Goal: Task Accomplishment & Management: Use online tool/utility

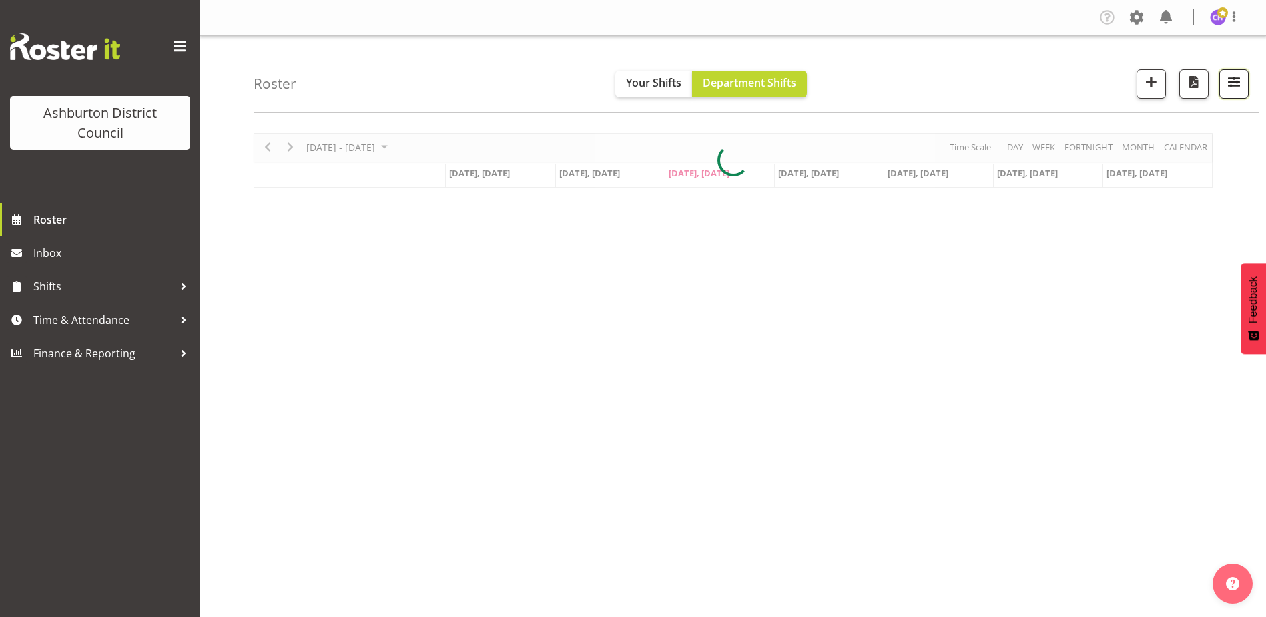
click at [1240, 96] on button "button" at bounding box center [1234, 83] width 29 height 29
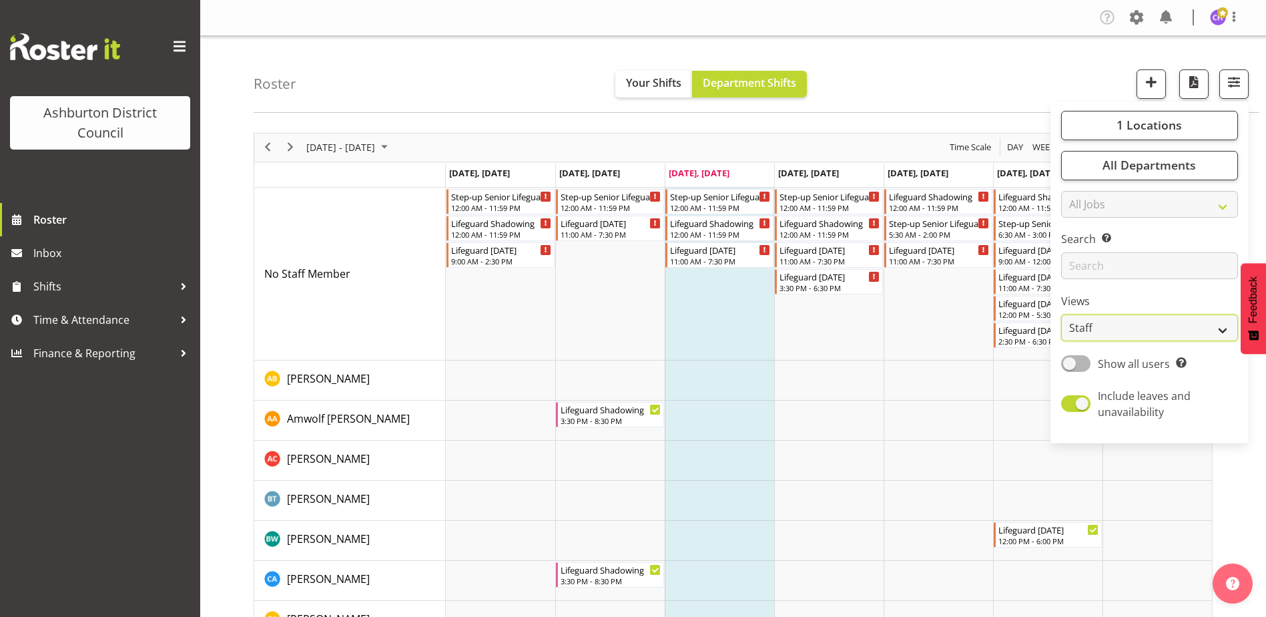
click at [1135, 325] on select "Staff Role Shift - Horizontal Shift - Vertical Staff - Location" at bounding box center [1149, 327] width 177 height 27
select select "shift"
click at [1062, 314] on select "Staff Role Shift - Horizontal Shift - Vertical Staff - Location" at bounding box center [1149, 327] width 177 height 27
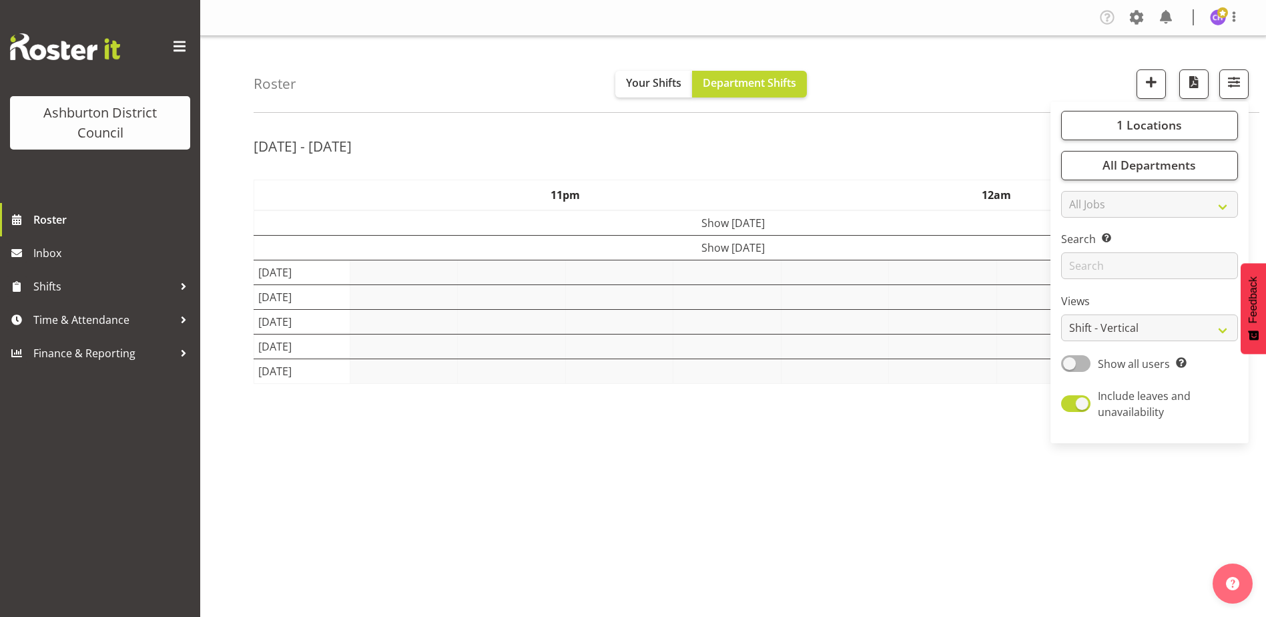
click at [1024, 51] on div "Roster Your Shifts Department Shifts 1 Locations [GEOGRAPHIC_DATA] [GEOGRAPHIC_…" at bounding box center [757, 74] width 1006 height 77
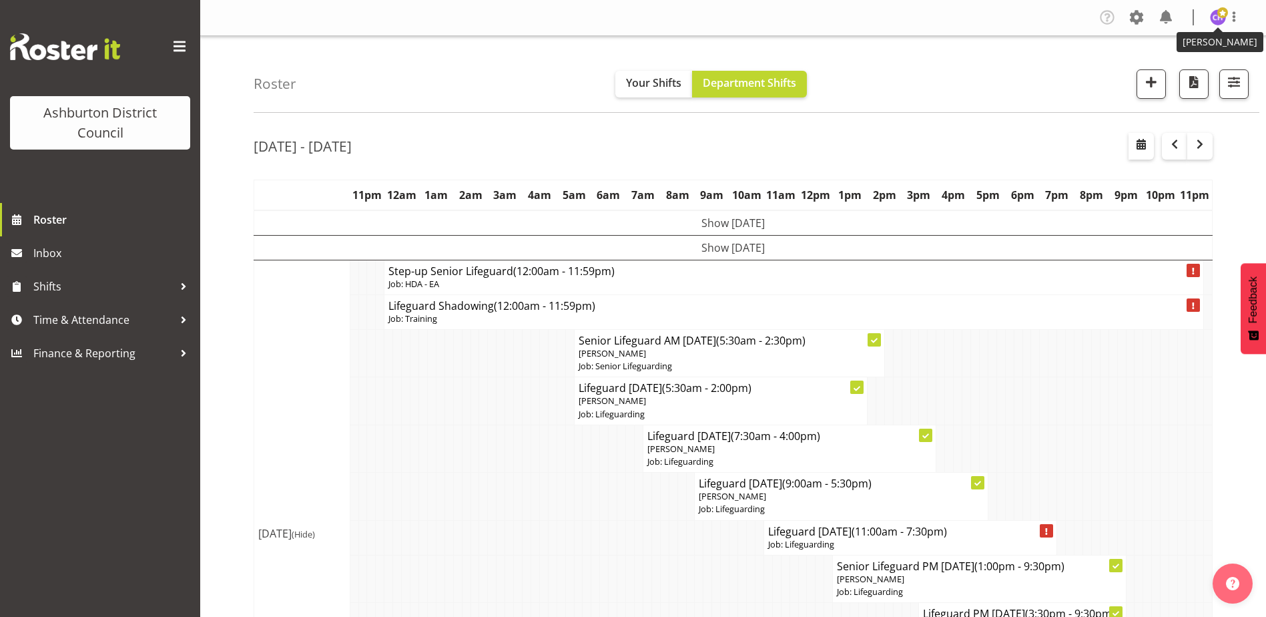
click at [1218, 23] on img at bounding box center [1218, 17] width 16 height 16
click at [1169, 78] on link "Log Out" at bounding box center [1178, 70] width 128 height 24
